Goal: Navigation & Orientation: Find specific page/section

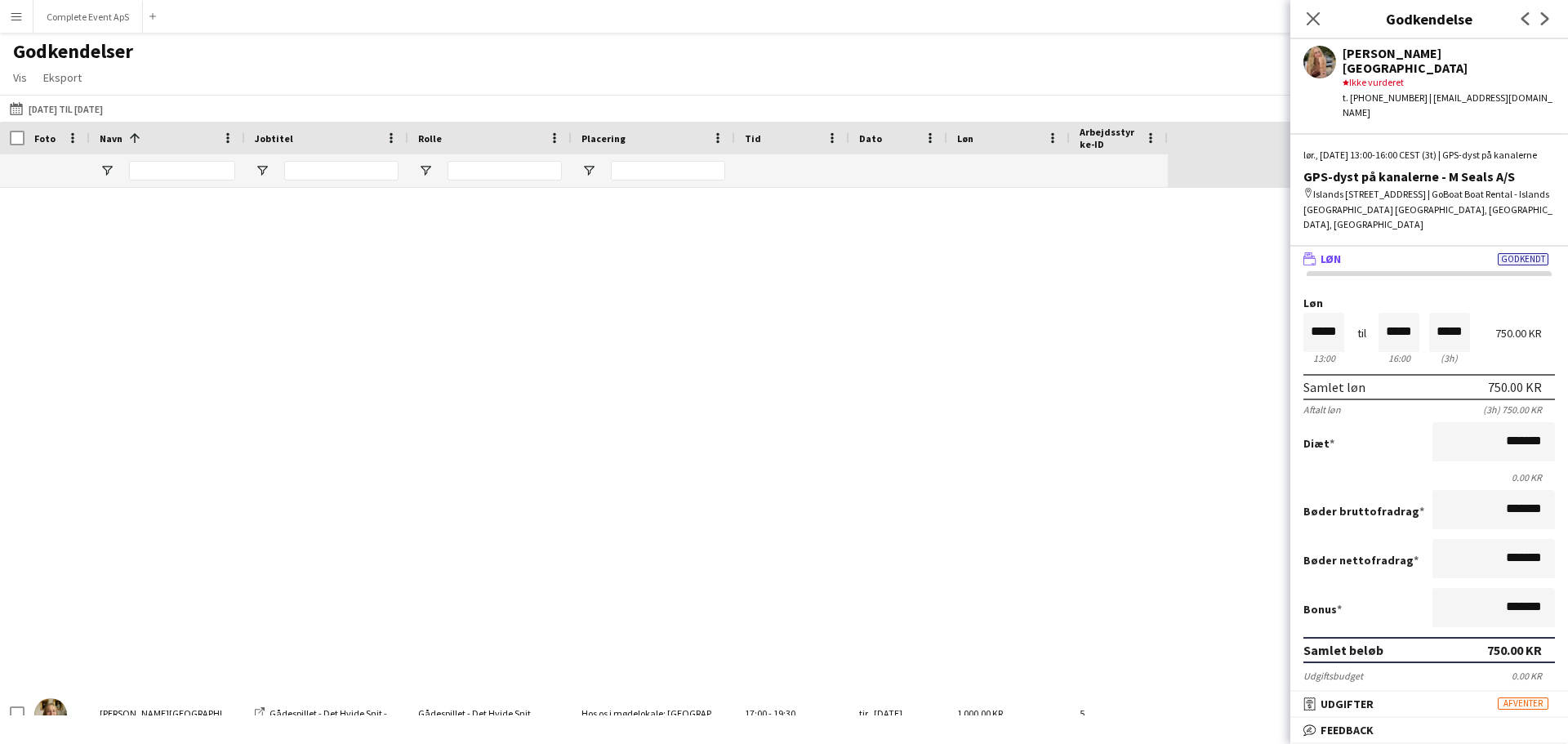
click at [696, 78] on div "Godkendelser Vis Tilpas visning Tilpas filtre Nulstil filtre Nulstil visning Nu…" at bounding box center [784, 67] width 1568 height 56
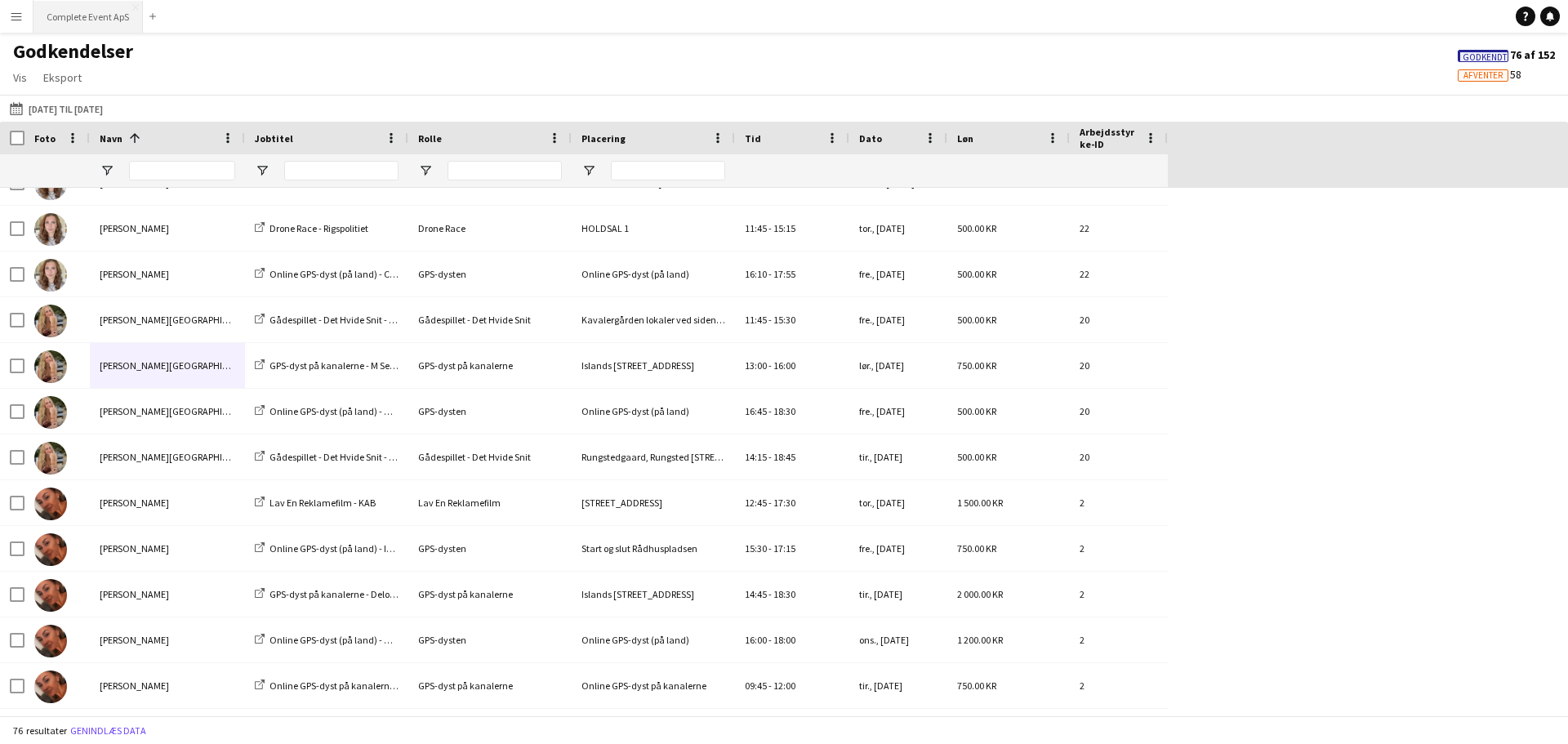
click at [85, 14] on button "Complete Event ApS Luk" at bounding box center [88, 16] width 109 height 32
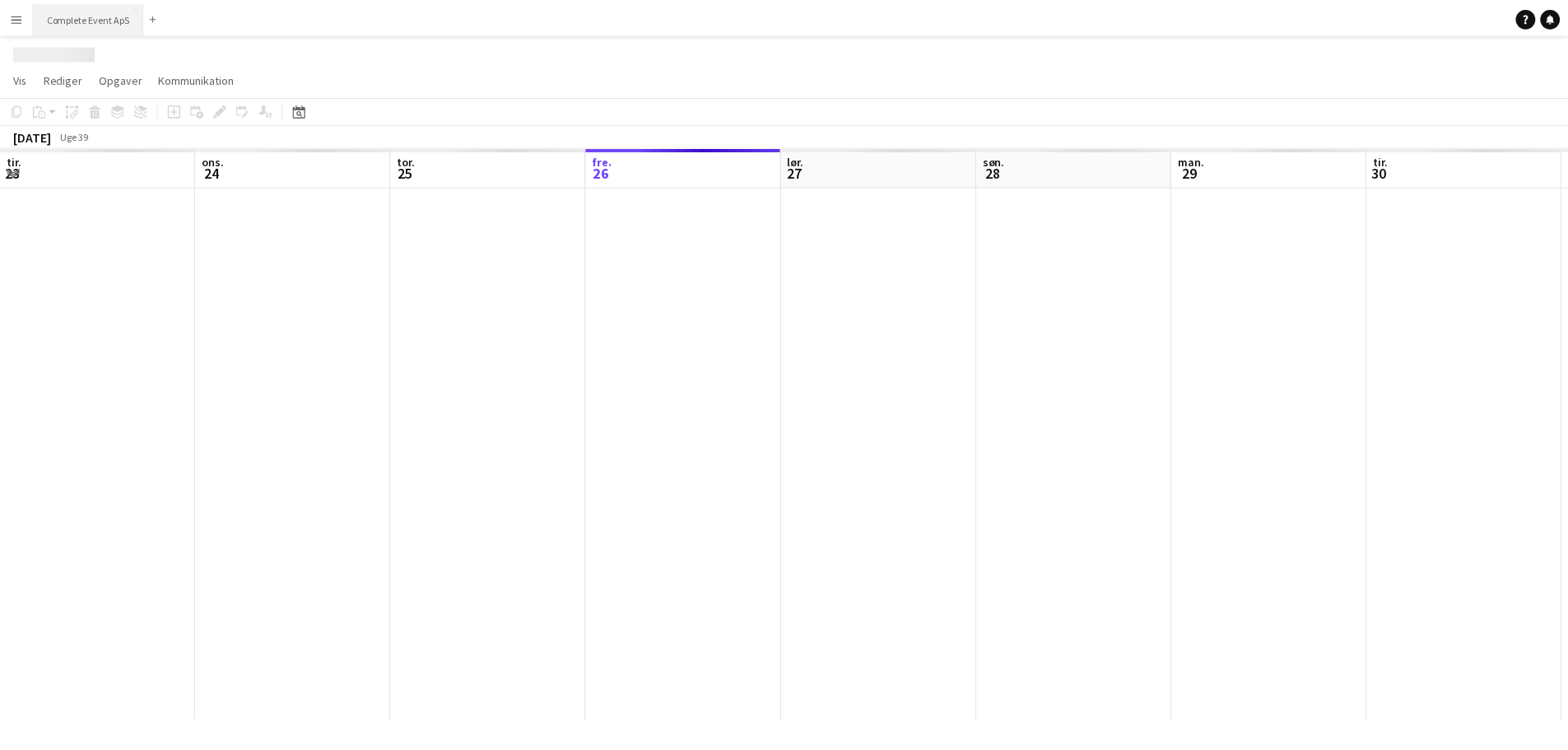
scroll to position [0, 393]
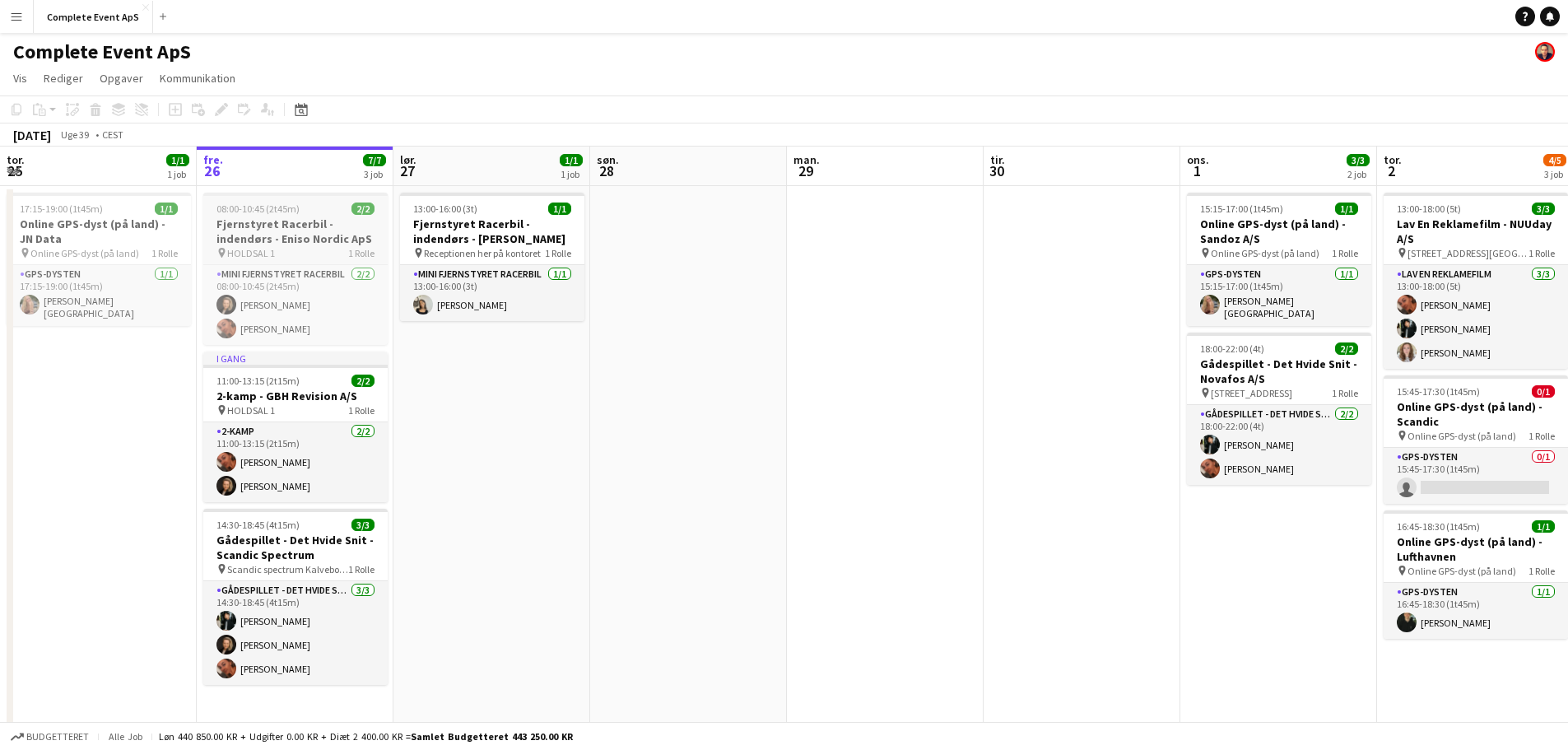
click at [312, 199] on app-job-card "08:00-10:45 (2t45m) 2/2 Fjernstyret Racerbil - indendørs - Eniso Nordic ApS pin…" at bounding box center [295, 269] width 185 height 153
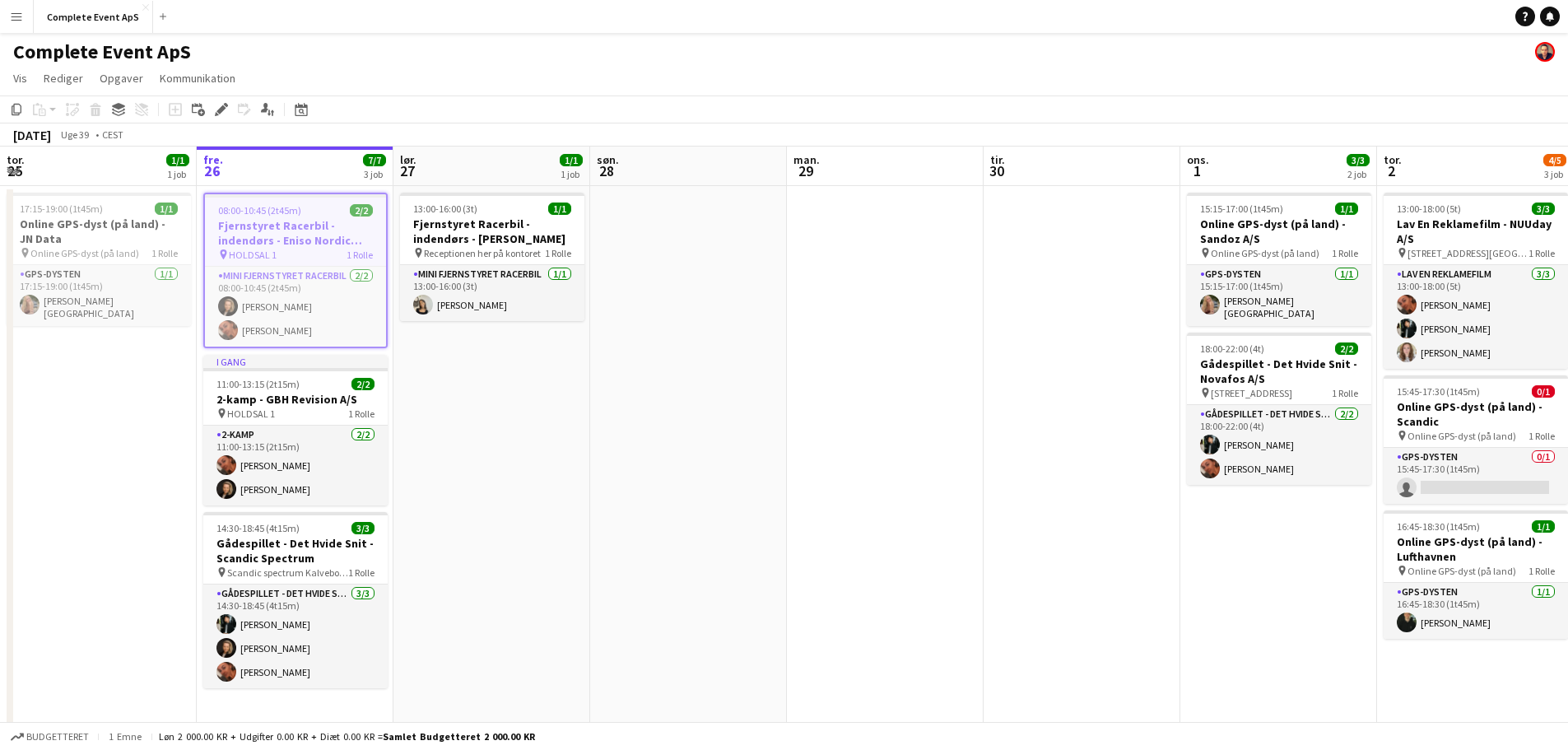
click at [312, 199] on app-job-card "08:00-10:45 (2t45m) 2/2 Fjernstyret Racerbil - indendørs - Eniso Nordic ApS pin…" at bounding box center [295, 270] width 185 height 156
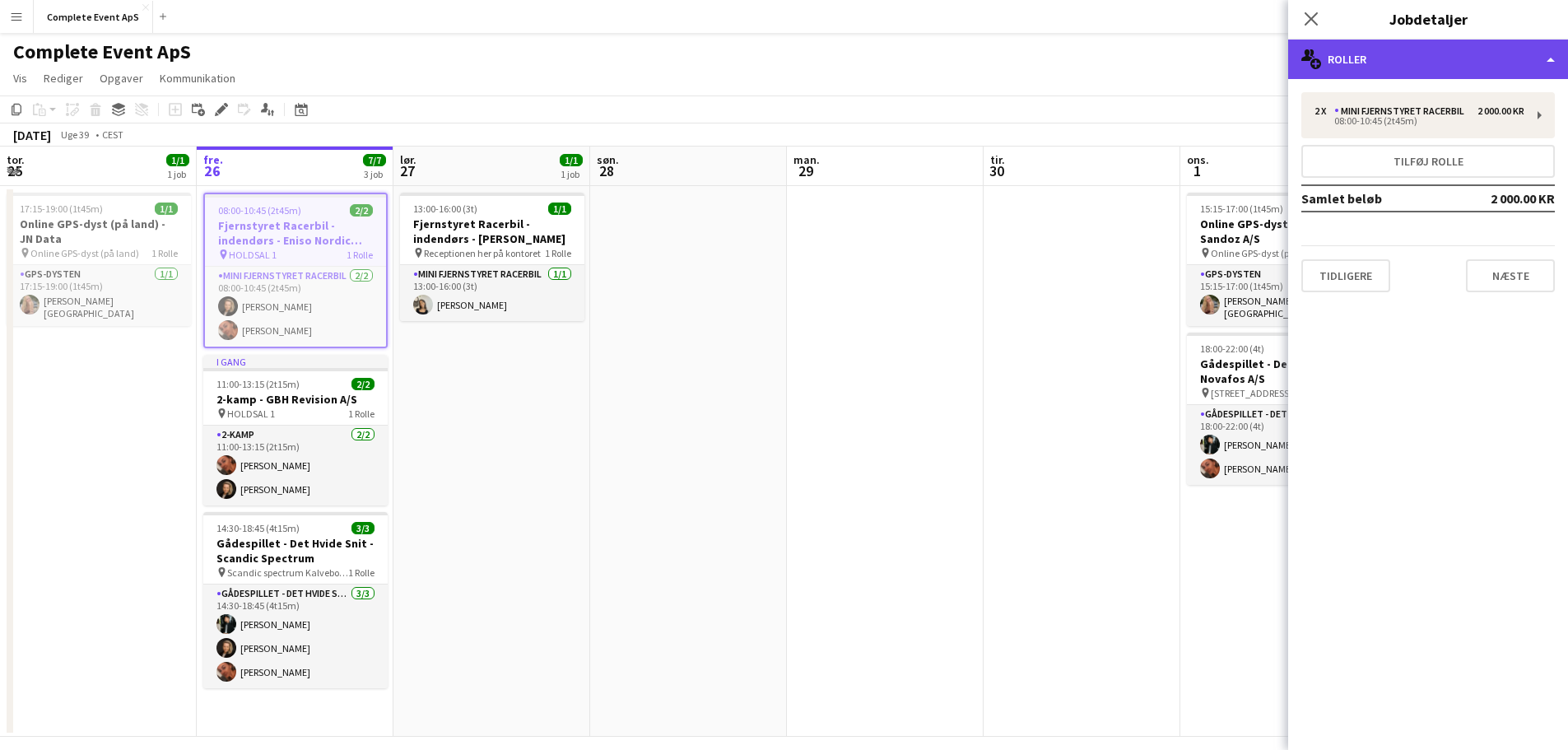
click at [1445, 61] on div "multiple-users-add Roller" at bounding box center [1429, 59] width 280 height 40
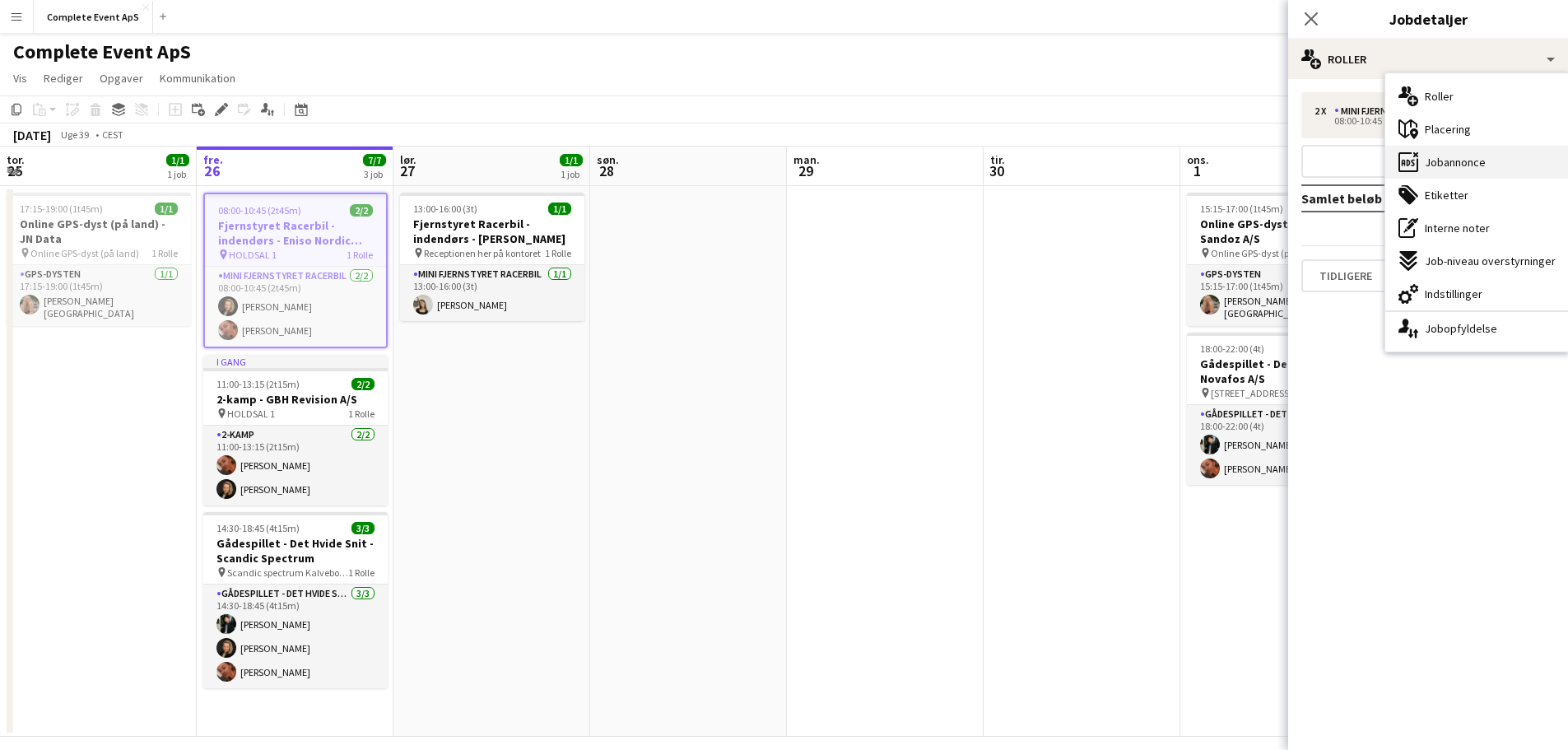
click at [1479, 150] on div "ads-window Jobannonce" at bounding box center [1477, 162] width 184 height 33
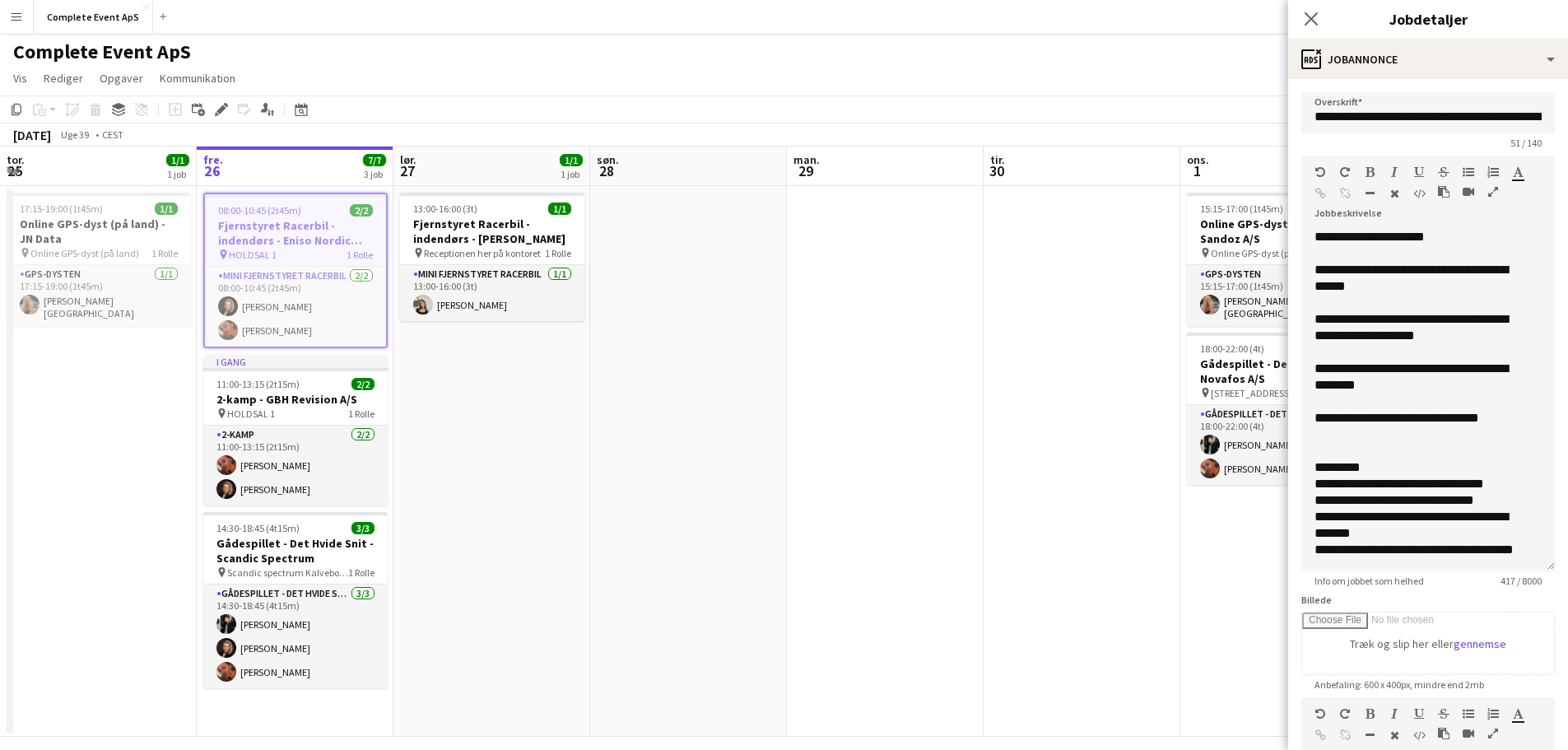
drag, startPoint x: 1535, startPoint y: 318, endPoint x: 1545, endPoint y: 562, distance: 244.2
click at [1545, 562] on form "**********" at bounding box center [1429, 567] width 280 height 952
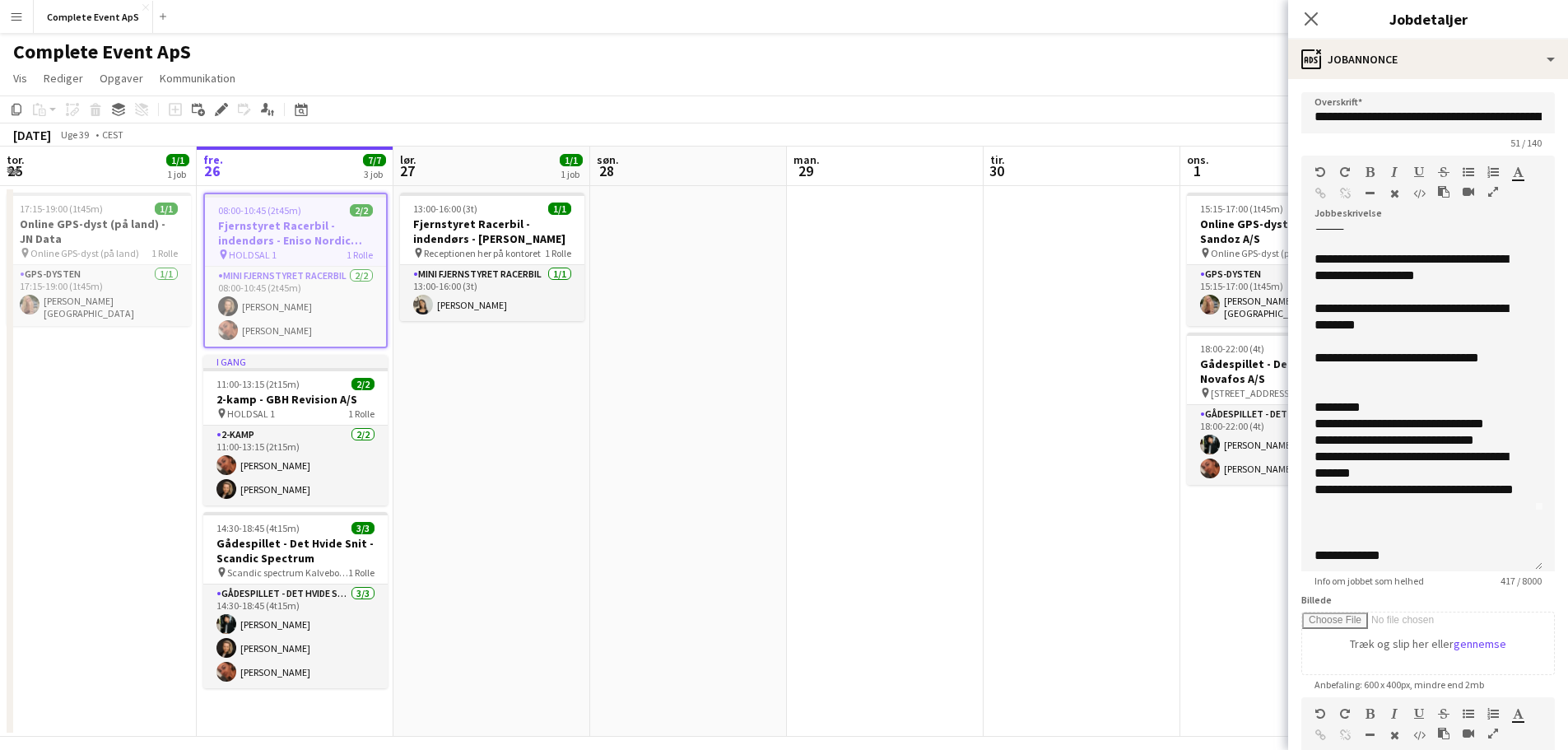
scroll to position [82, 0]
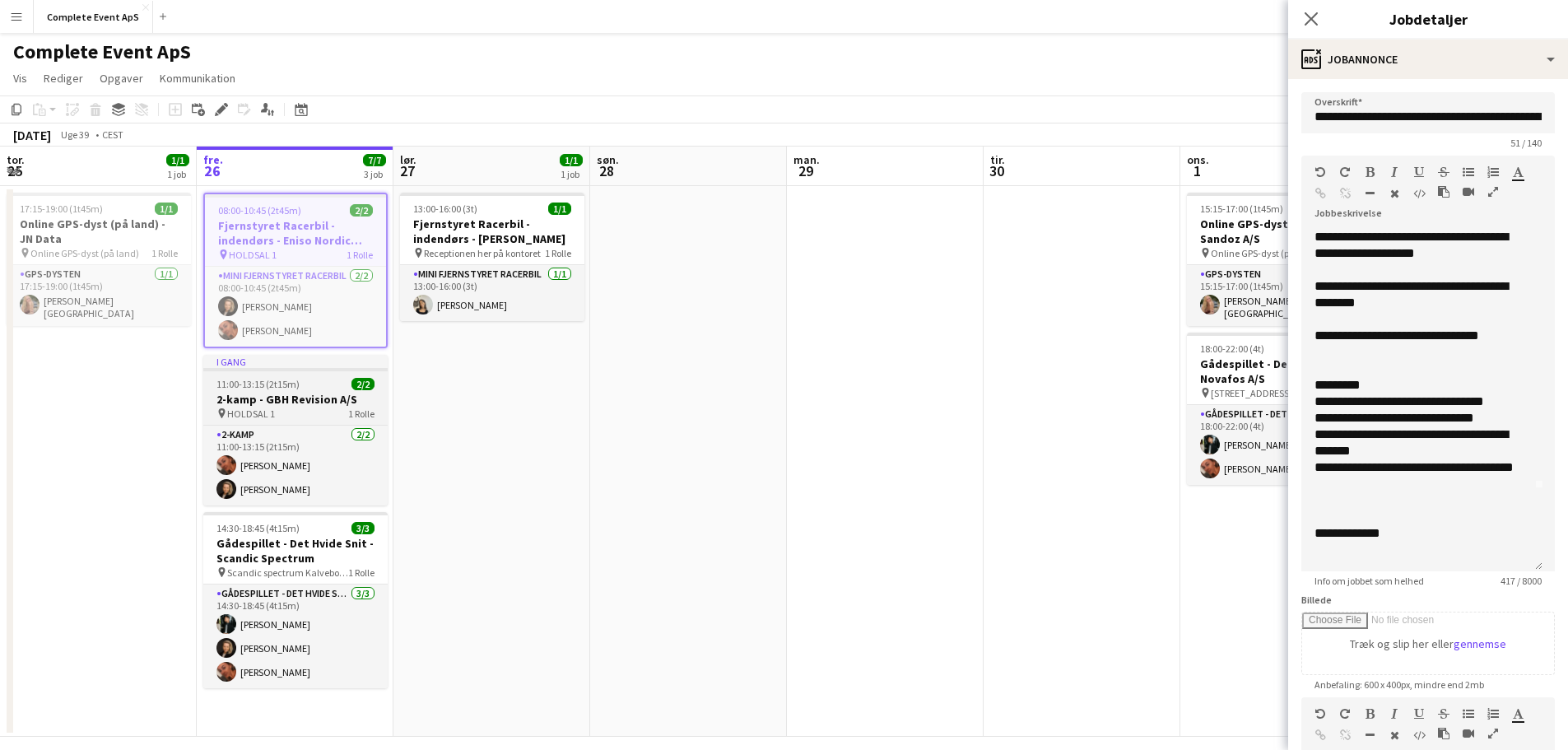
click at [299, 385] on div "11:00-13:15 (2t15m) 2/2" at bounding box center [295, 384] width 185 height 13
type input "**********"
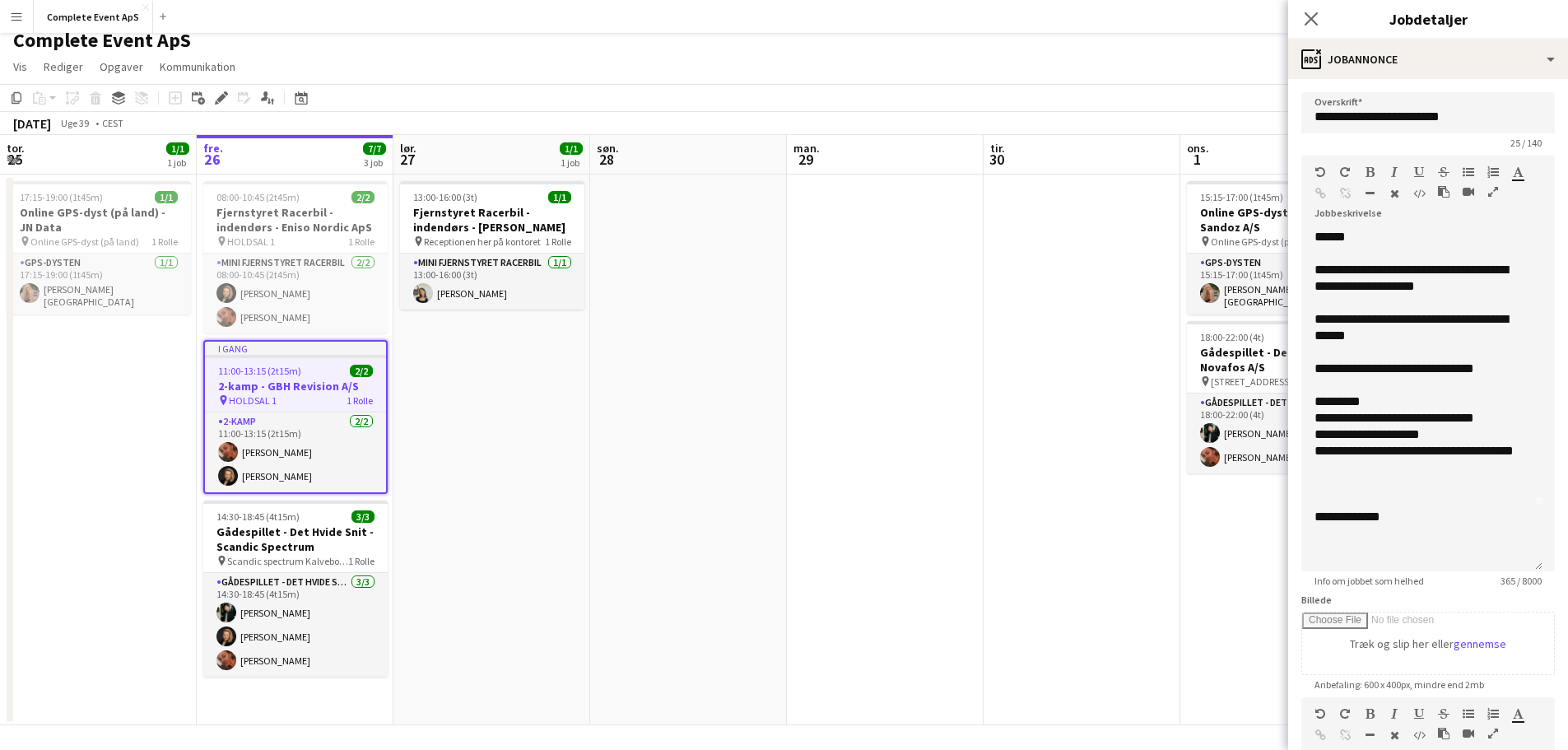
scroll to position [14, 0]
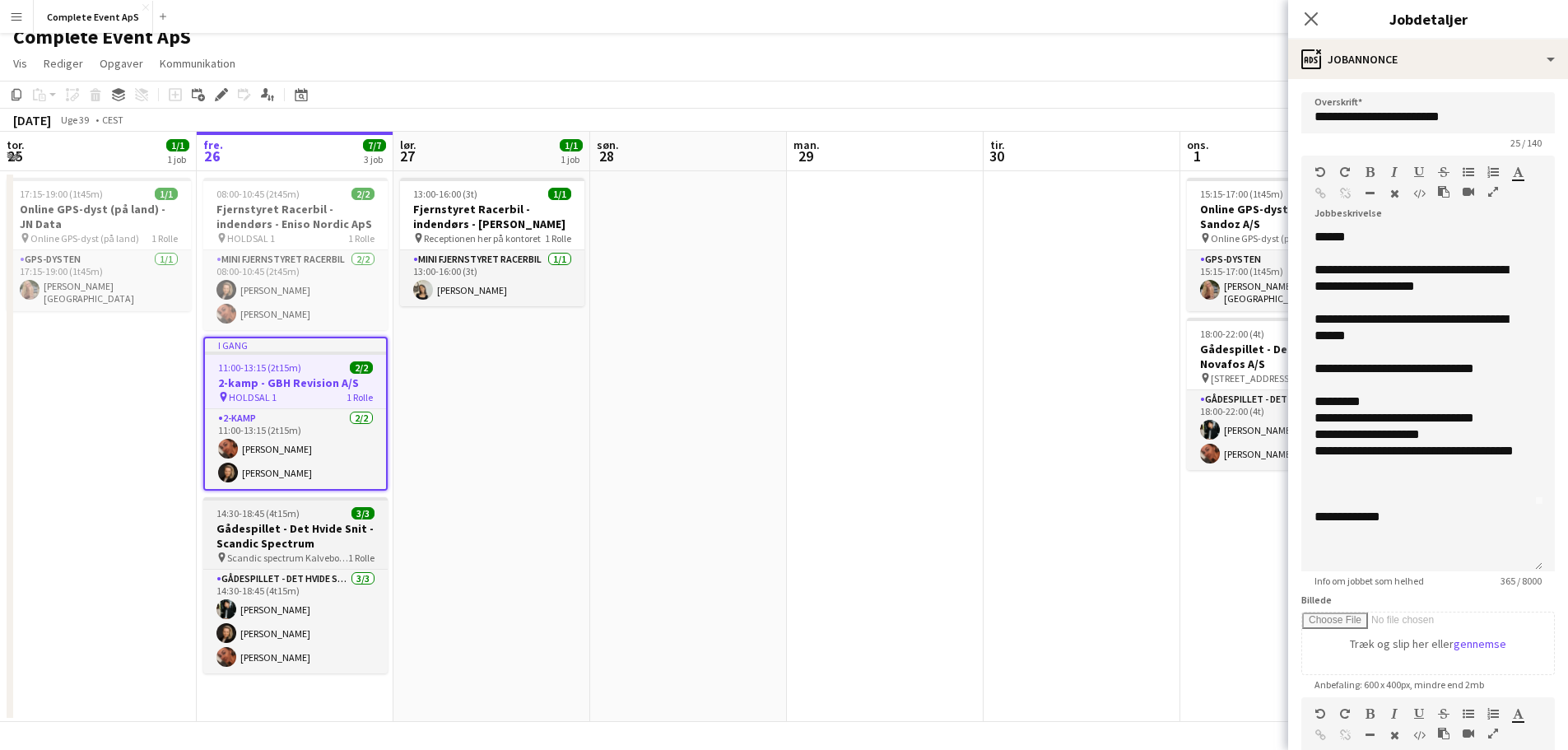
drag, startPoint x: 301, startPoint y: 518, endPoint x: 308, endPoint y: 517, distance: 7.1
click at [302, 518] on div "14:30-18:45 (4t15m) 3/3" at bounding box center [295, 513] width 185 height 13
type input "**********"
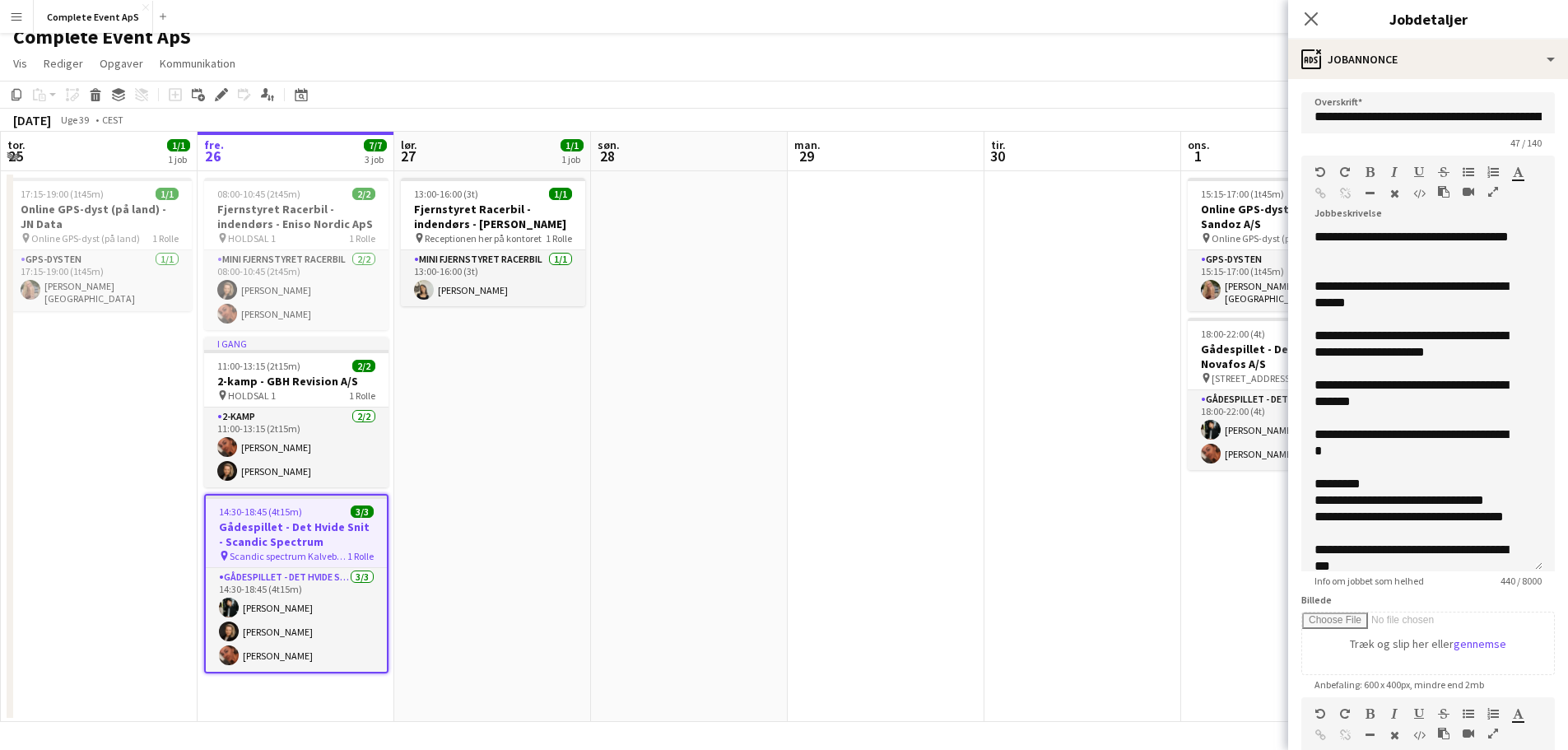
click at [736, 371] on app-date-cell at bounding box center [689, 447] width 197 height 551
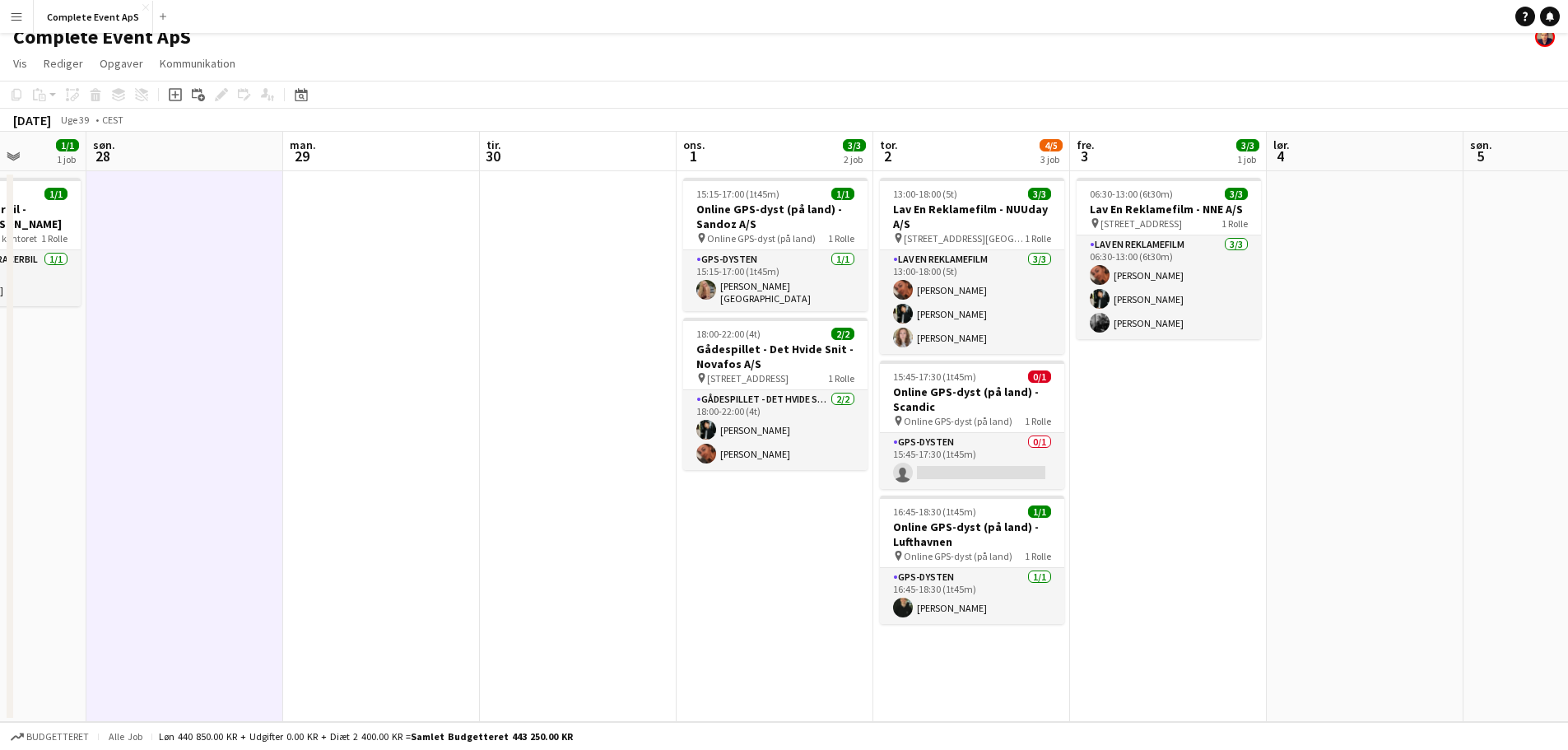
scroll to position [0, 505]
drag, startPoint x: 1070, startPoint y: 442, endPoint x: 565, endPoint y: 452, distance: 505.1
click at [565, 452] on app-calendar-viewport "tor. 25 1/1 1 job fre. 26 7/7 3 job lør. 27 1/1 1 job søn. 28 man. 29 tir. 30 o…" at bounding box center [784, 426] width 1568 height 591
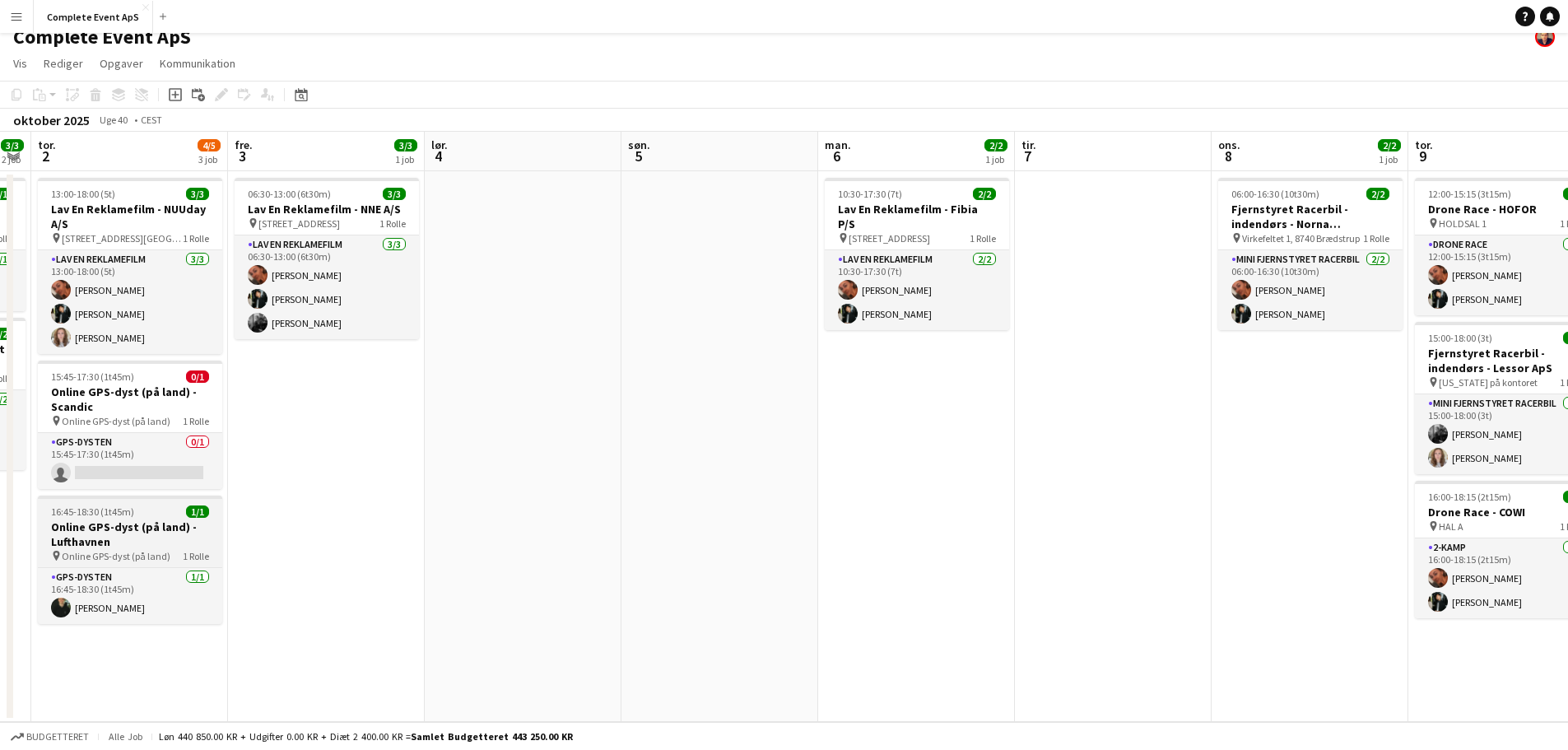
drag, startPoint x: 1193, startPoint y: 552, endPoint x: 140, endPoint y: 505, distance: 1054.0
click at [305, 541] on app-calendar-viewport "man. 29 tir. 30 ons. 1 3/3 2 job tor. 2 4/5 3 job fre. 3 3/3 1 job lør. 4 søn. …" at bounding box center [784, 426] width 1568 height 591
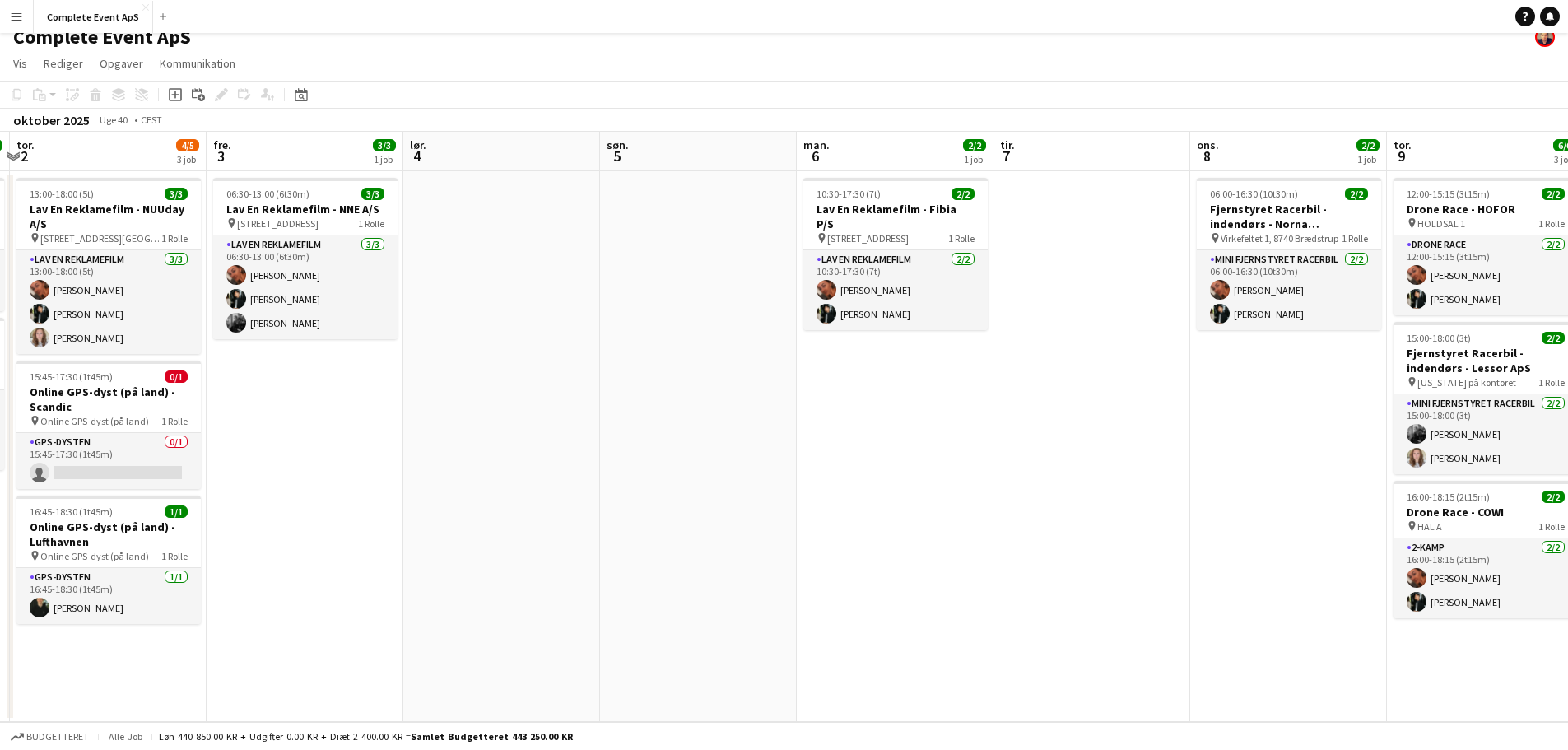
drag, startPoint x: 931, startPoint y: 591, endPoint x: 319, endPoint y: 537, distance: 614.4
click at [321, 537] on app-calendar-viewport "man. 29 tir. 30 ons. 1 3/3 2 job tor. 2 4/5 3 job fre. 3 3/3 1 job lør. 4 søn. …" at bounding box center [784, 426] width 1568 height 591
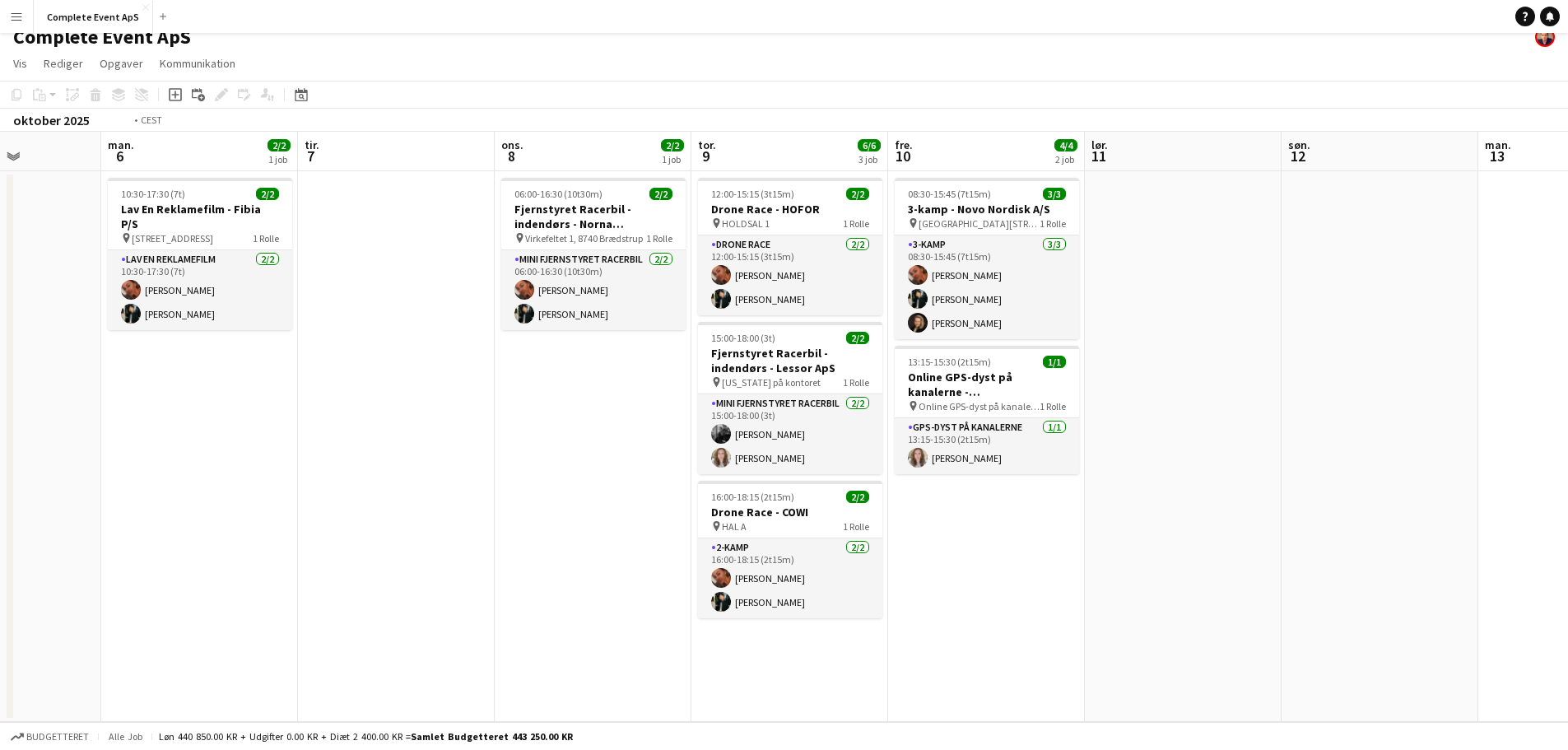
drag, startPoint x: 1046, startPoint y: 596, endPoint x: 110, endPoint y: 521, distance: 939.0
click at [129, 524] on app-calendar-viewport "fre. 3 3/3 1 job lør. 4 søn. 5 man. 6 2/2 1 job tir. 7 ons. 8 2/2 1 job tor. 9 …" at bounding box center [784, 426] width 1568 height 591
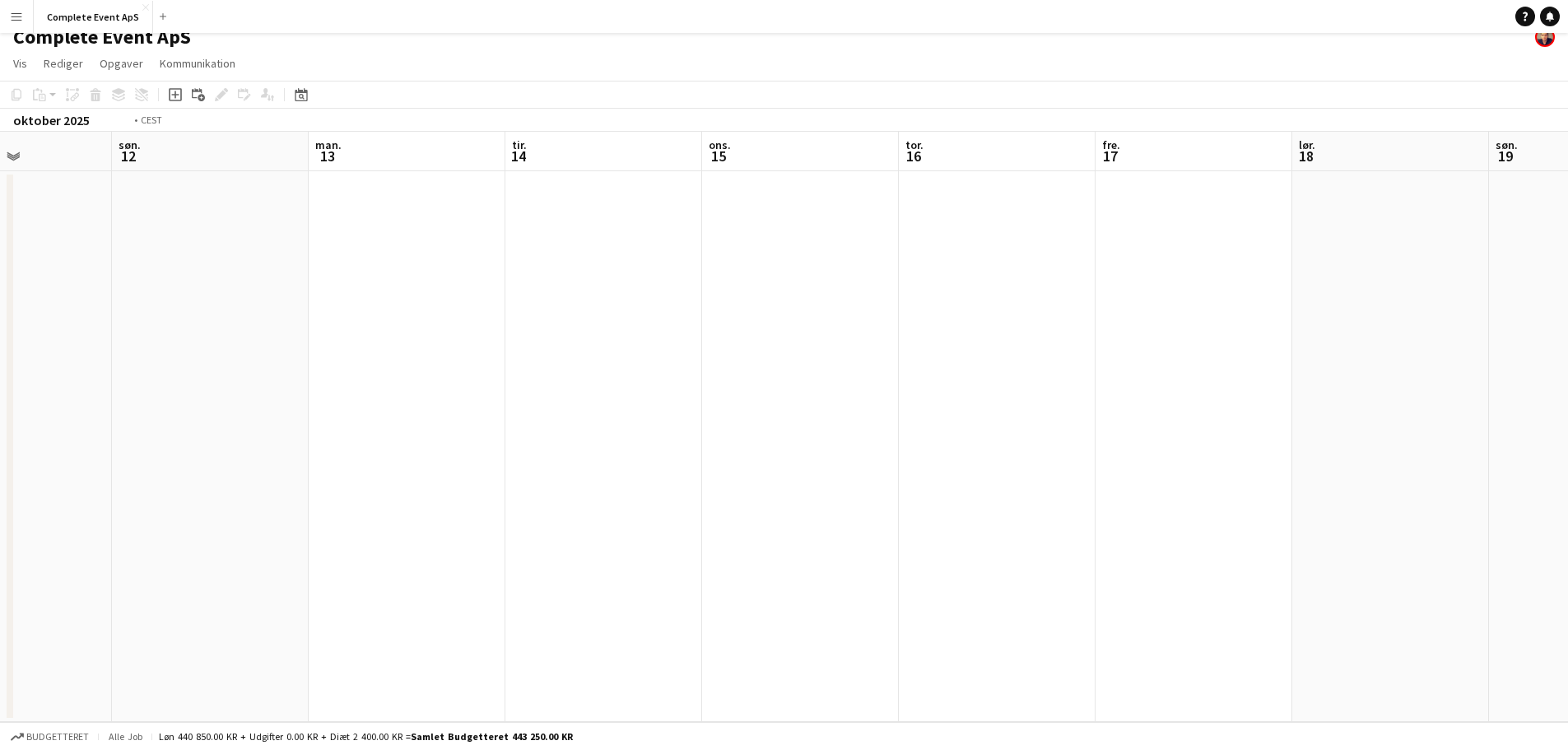
drag, startPoint x: 980, startPoint y: 569, endPoint x: 3, endPoint y: 493, distance: 980.0
click at [83, 507] on app-calendar-viewport "tor. 9 6/6 3 job fre. 10 4/4 2 job lør. 11 søn. 12 man. 13 tir. 14 ons. 15 tor.…" at bounding box center [784, 426] width 1568 height 591
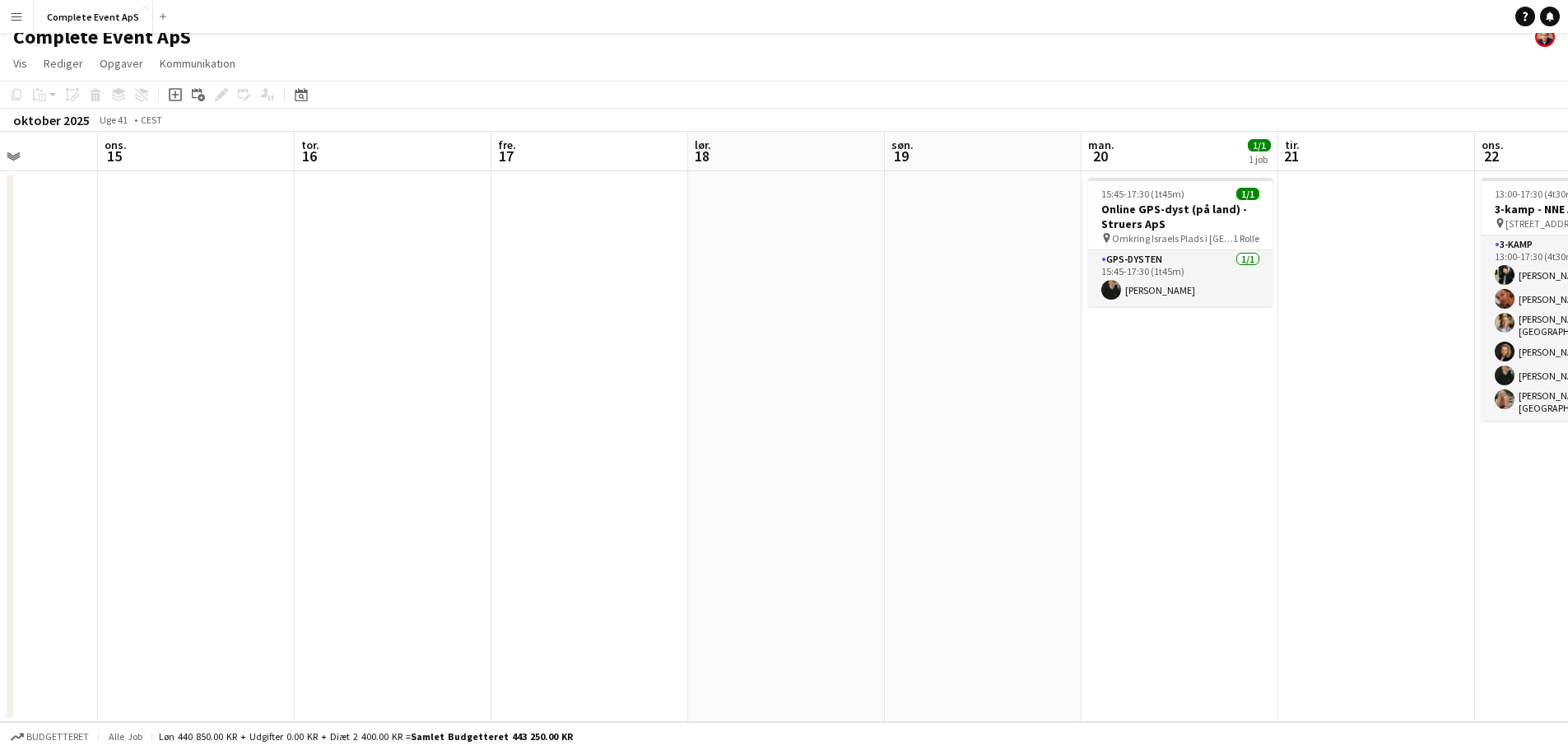
drag, startPoint x: 304, startPoint y: 513, endPoint x: 77, endPoint y: 479, distance: 229.5
click at [134, 491] on app-calendar-viewport "søn. 12 man. 13 tir. 14 ons. 15 tor. 16 fre. 17 lør. 18 søn. 19 man. 20 1/1 1 j…" at bounding box center [784, 426] width 1568 height 591
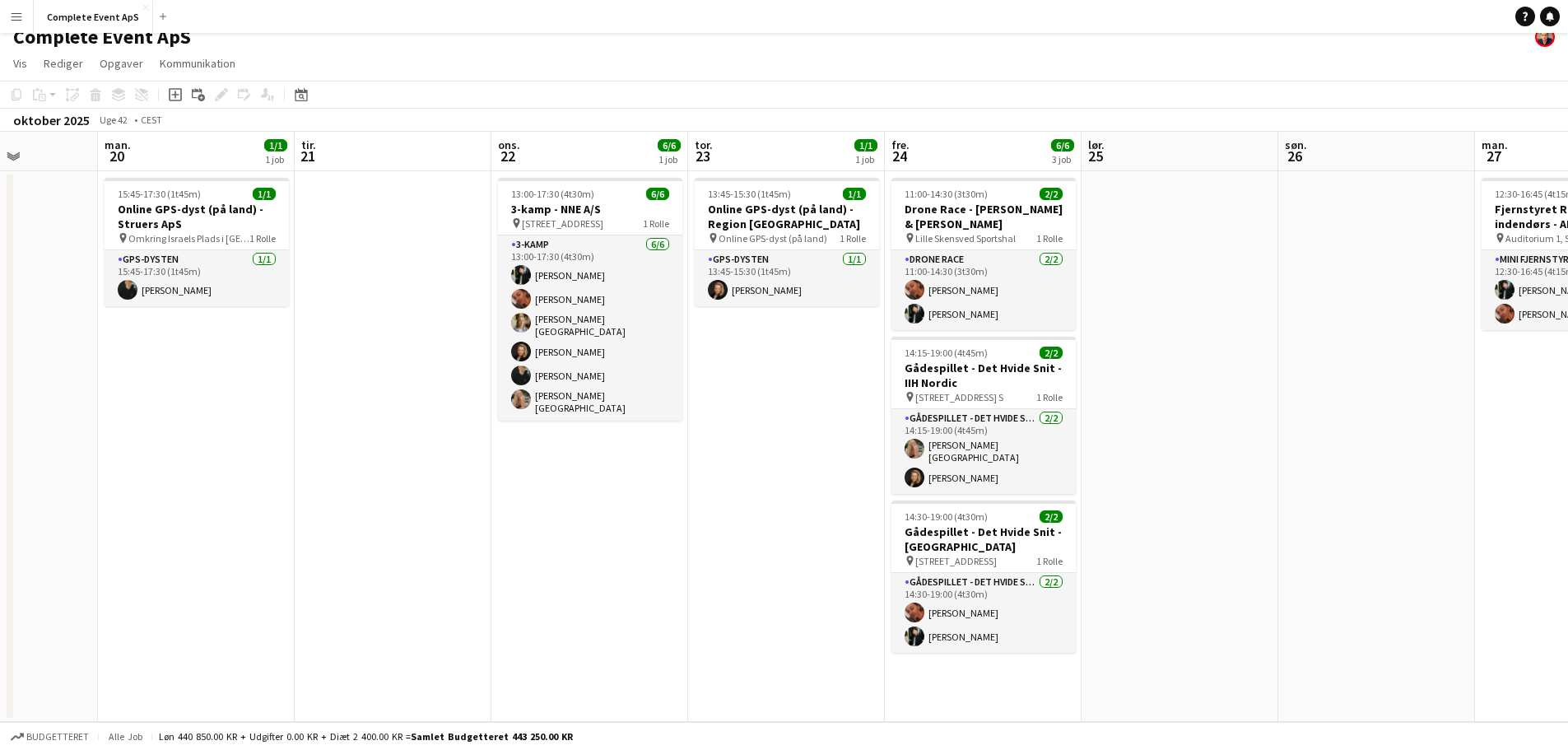
scroll to position [0, 465]
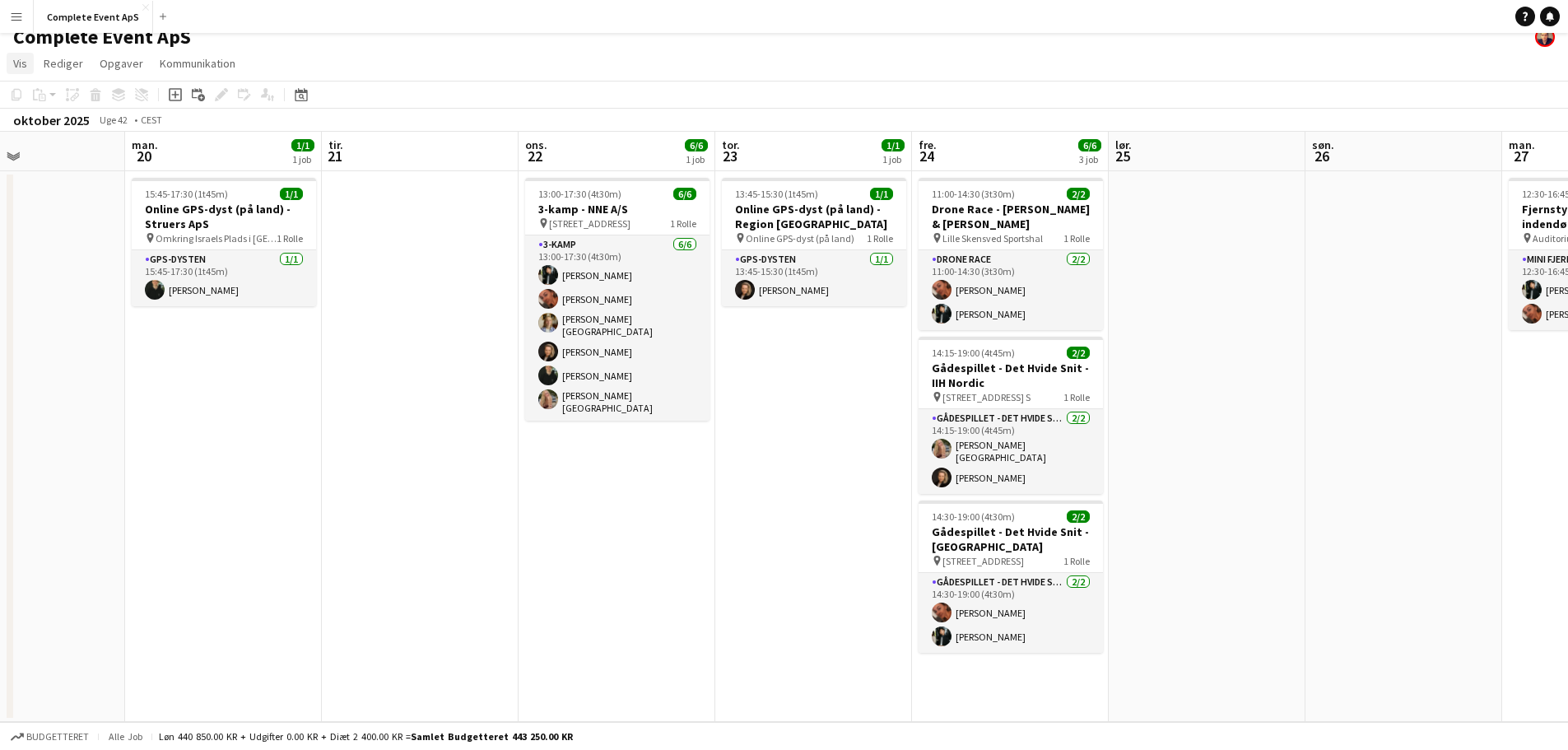
click at [16, 58] on span "Vis" at bounding box center [20, 63] width 14 height 14
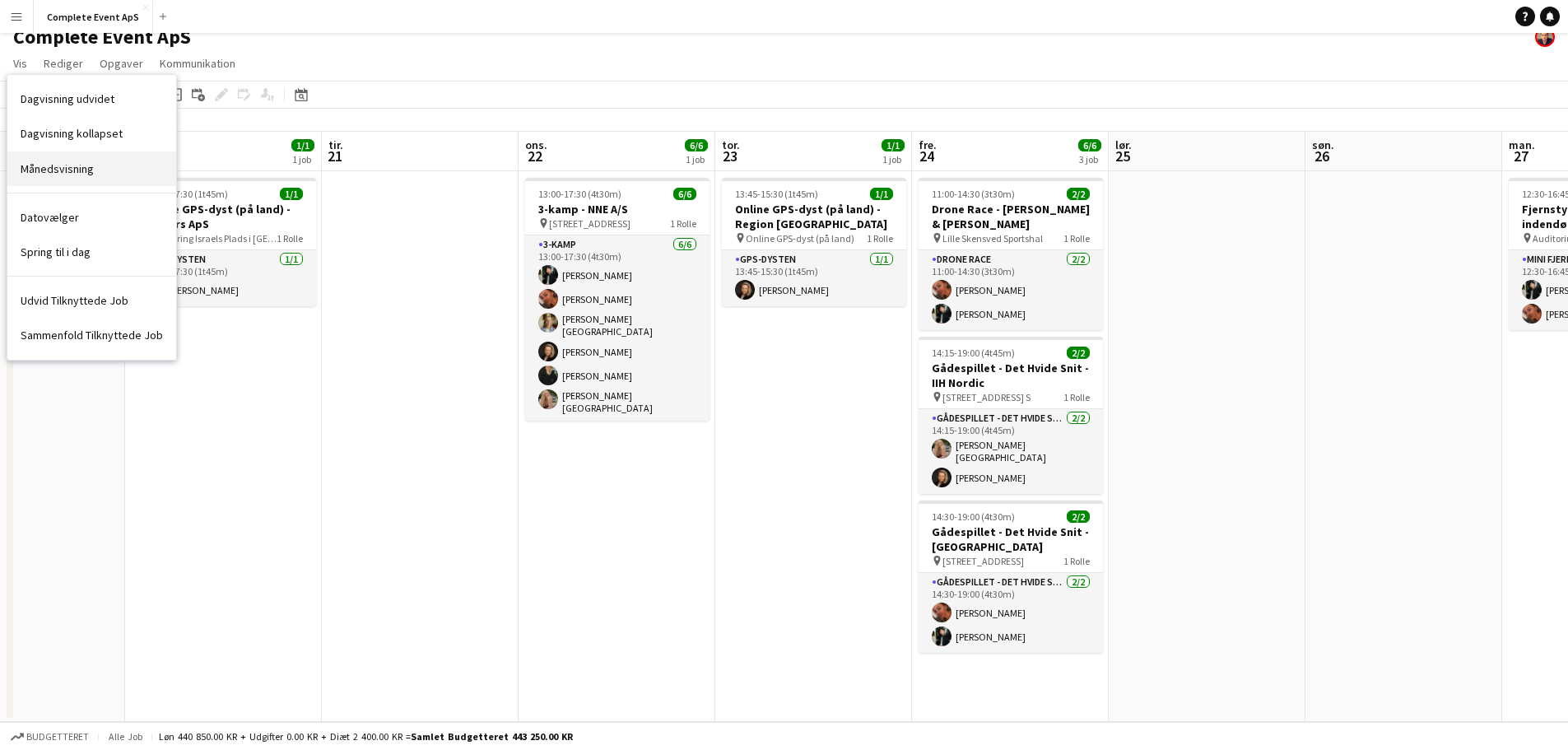
click at [77, 162] on span "Månedsvisning" at bounding box center [57, 168] width 73 height 14
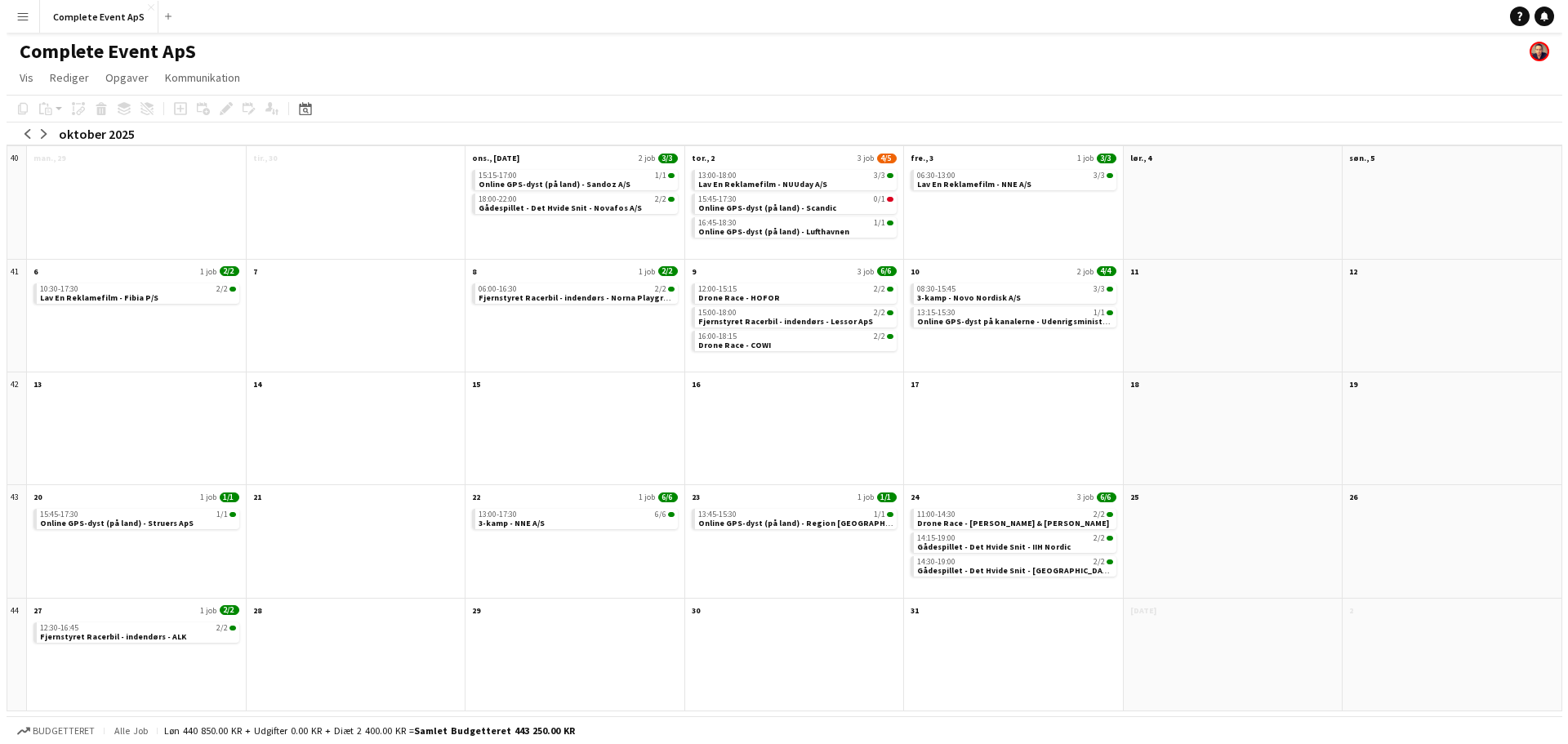
scroll to position [0, 0]
click at [18, 133] on app-icon "arrow-left" at bounding box center [21, 134] width 10 height 10
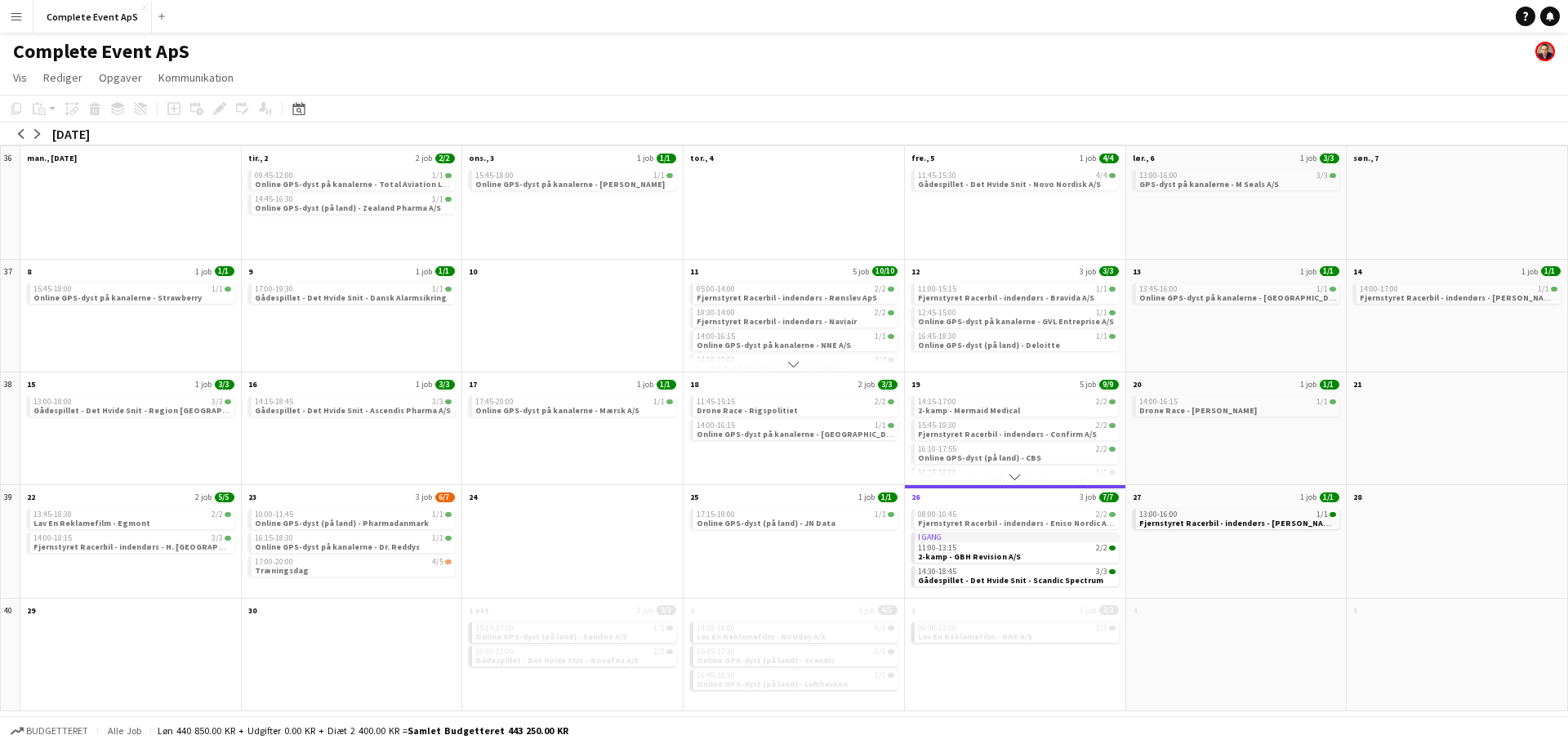
click at [113, 731] on span "Alle job" at bounding box center [124, 730] width 39 height 12
click at [124, 730] on span "Alle job" at bounding box center [124, 730] width 39 height 12
click at [36, 135] on app-icon "arrow-right" at bounding box center [37, 134] width 10 height 10
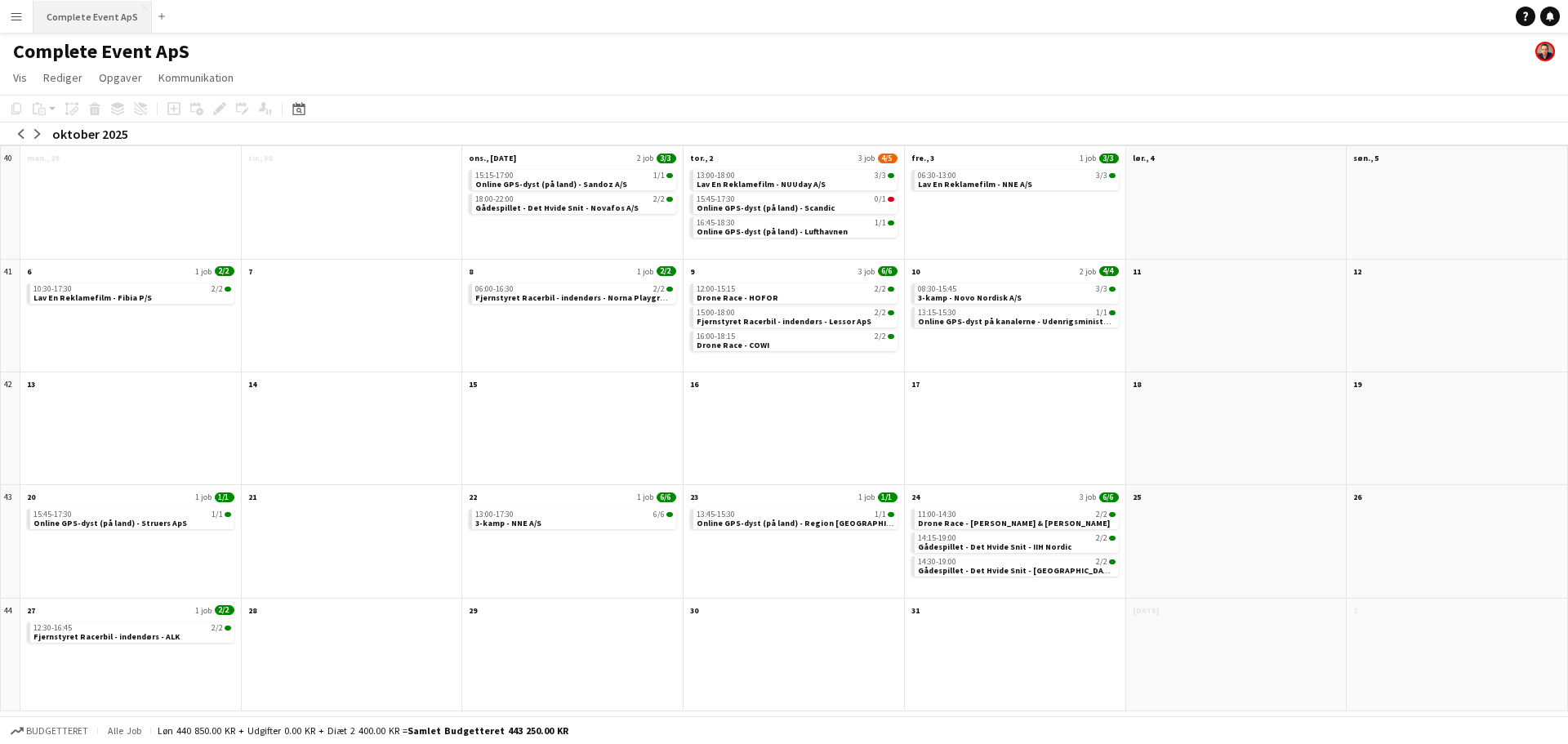
click at [79, 23] on button "Complete Event ApS Luk" at bounding box center [92, 16] width 118 height 32
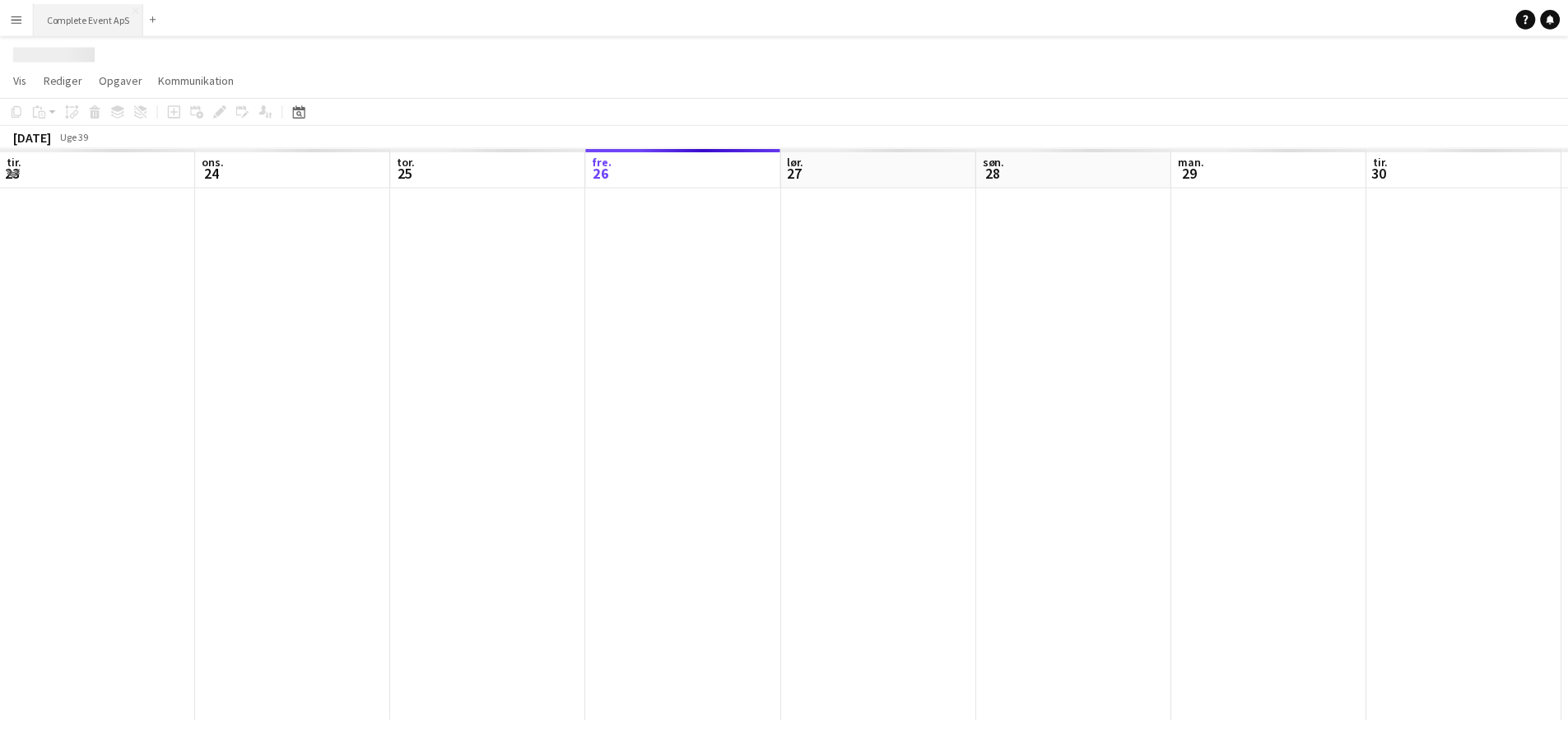
scroll to position [0, 393]
